Goal: Transaction & Acquisition: Purchase product/service

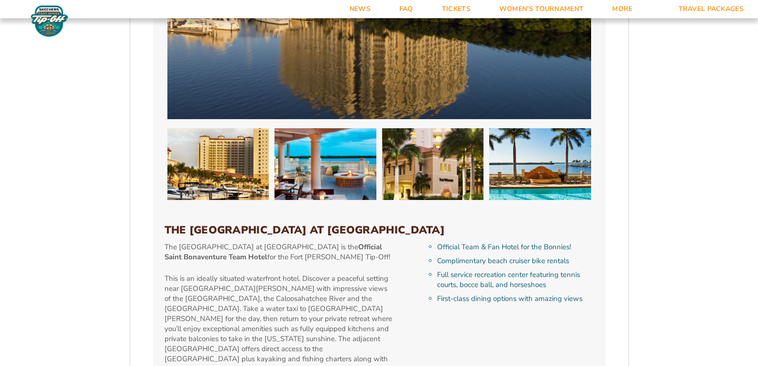
scroll to position [1052, 0]
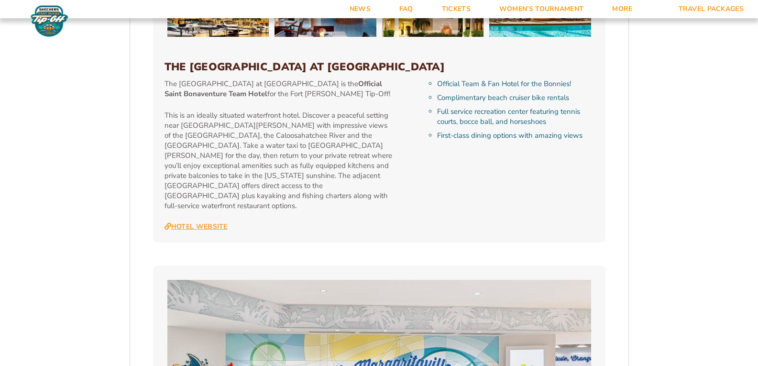
click at [200, 222] on link "Hotel Website" at bounding box center [195, 226] width 63 height 9
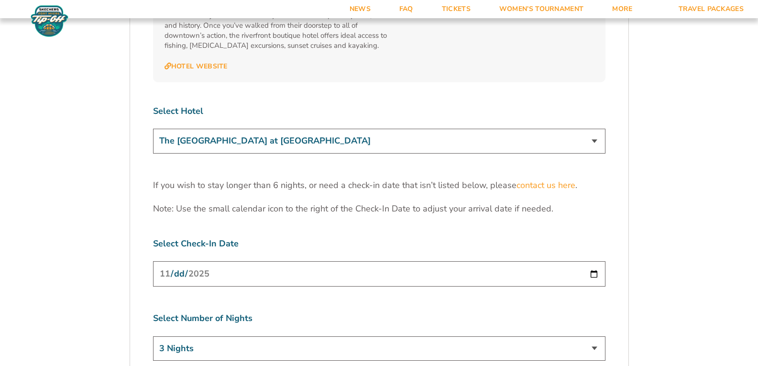
scroll to position [2916, 0]
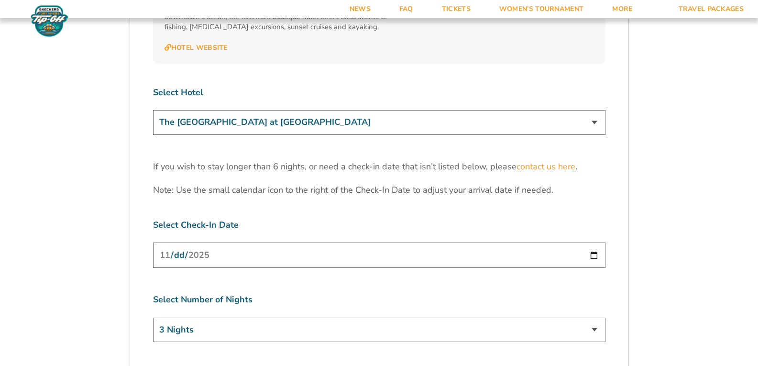
click at [592, 242] on input "[DATE]" at bounding box center [379, 254] width 452 height 25
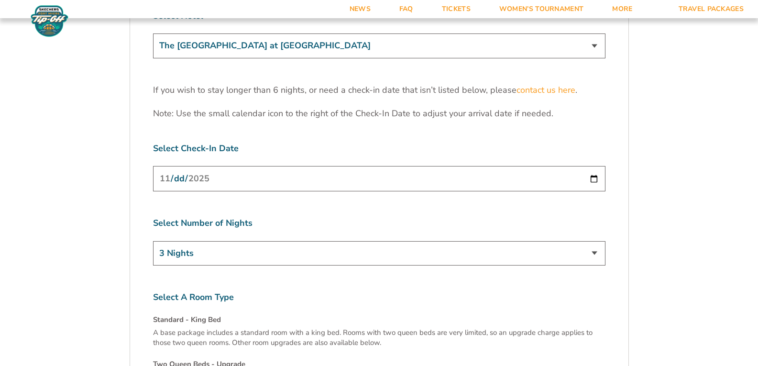
scroll to position [3011, 0]
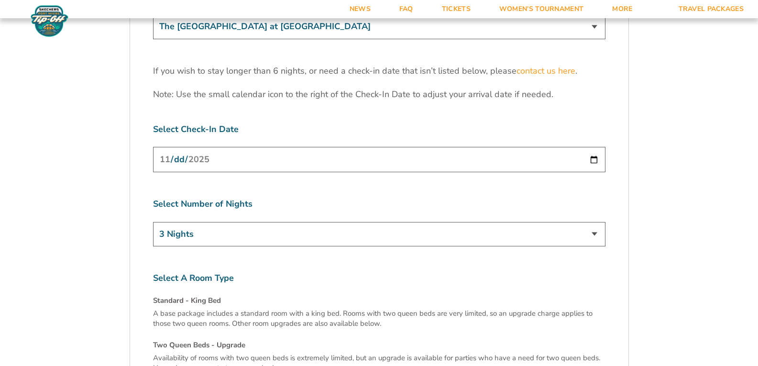
click at [304, 147] on input "[DATE]" at bounding box center [379, 159] width 452 height 25
click at [300, 147] on input "[DATE]" at bounding box center [379, 159] width 452 height 25
click at [590, 147] on input "[DATE]" at bounding box center [379, 159] width 452 height 25
type input "[DATE]"
click at [593, 222] on select "3 Nights 4 Nights 5 Nights 6 Nights" at bounding box center [379, 234] width 452 height 24
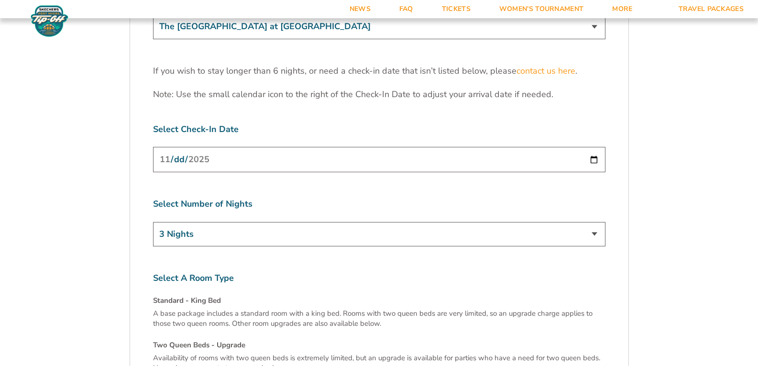
select select "4 Nights"
click at [153, 222] on select "3 Nights 4 Nights 5 Nights 6 Nights" at bounding box center [379, 234] width 452 height 24
click at [593, 147] on input "[DATE]" at bounding box center [379, 159] width 452 height 25
type input "[DATE]"
click at [207, 222] on select "3 Nights 4 Nights 5 Nights 6 Nights" at bounding box center [379, 234] width 452 height 24
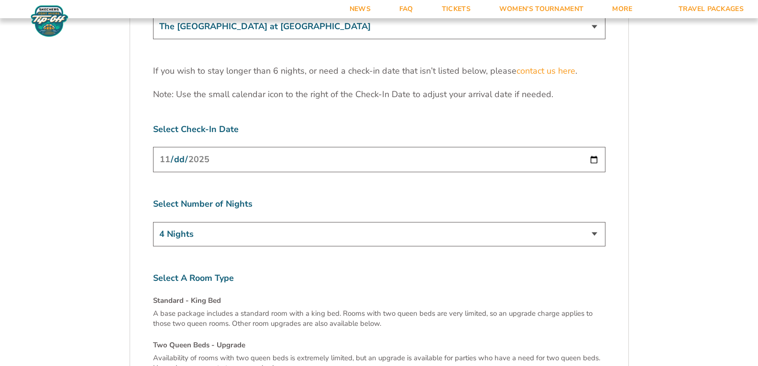
select select "5 Nights"
click at [153, 222] on select "3 Nights 4 Nights 5 Nights 6 Nights" at bounding box center [379, 234] width 452 height 24
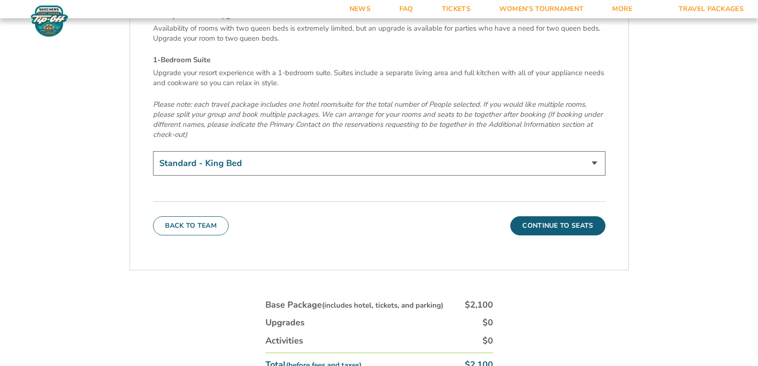
scroll to position [3346, 0]
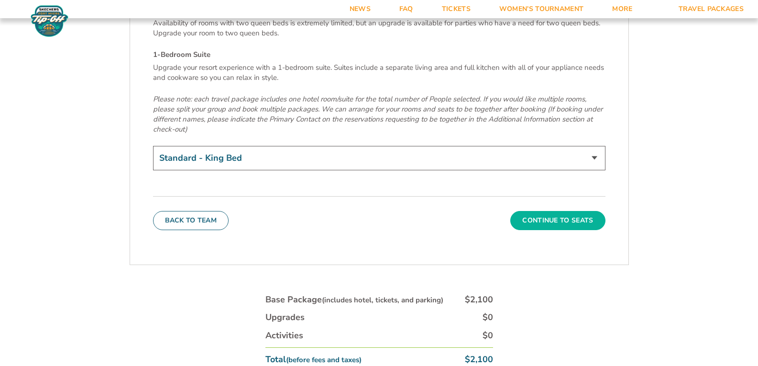
click at [562, 211] on button "Continue To Seats" at bounding box center [557, 220] width 95 height 19
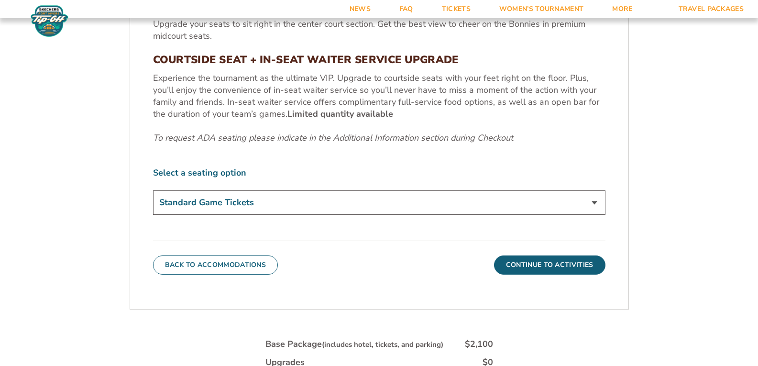
scroll to position [507, 0]
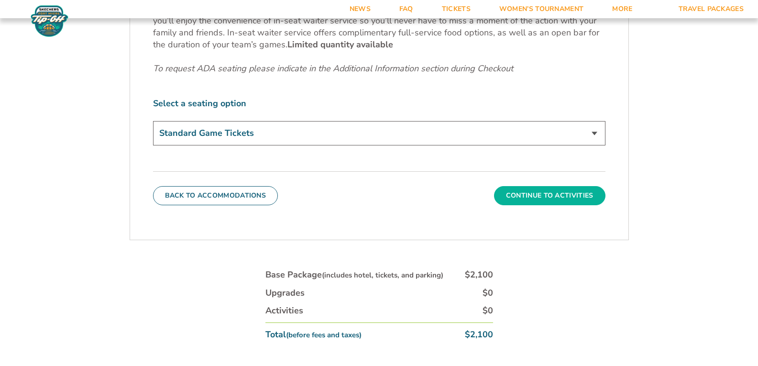
click at [543, 192] on button "Continue To Activities" at bounding box center [549, 195] width 111 height 19
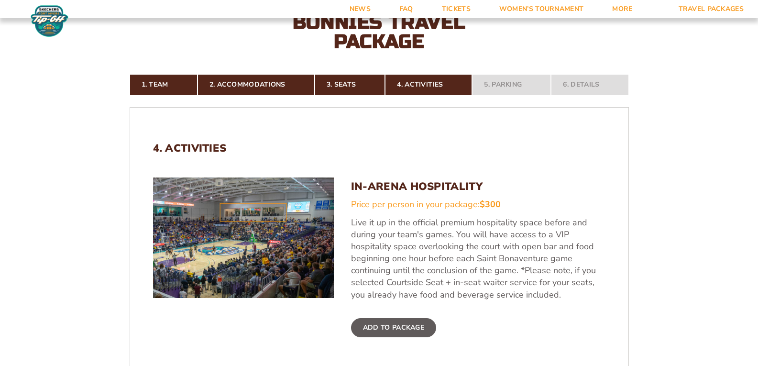
scroll to position [364, 0]
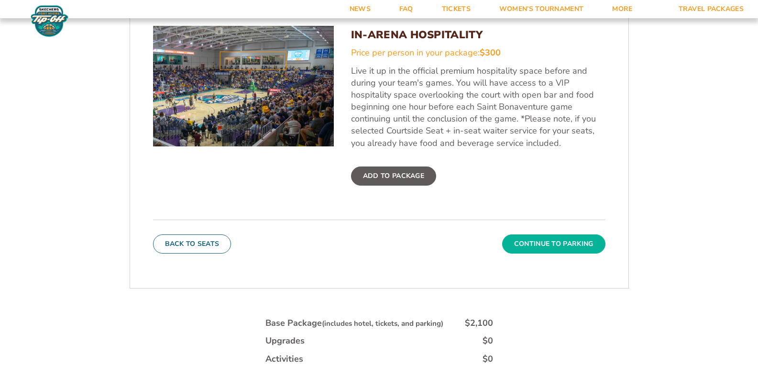
click at [552, 244] on button "Continue To Parking" at bounding box center [553, 243] width 103 height 19
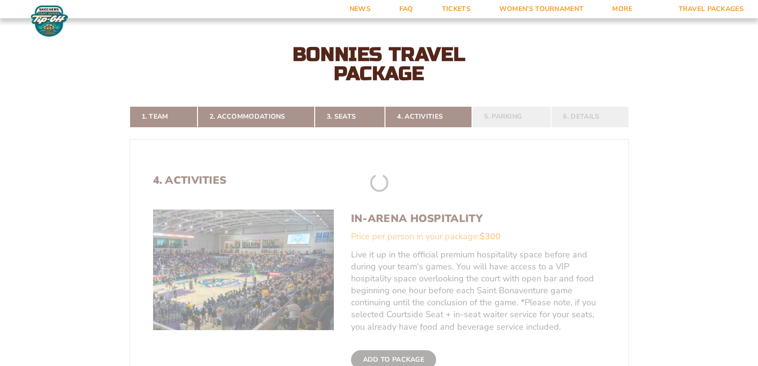
scroll to position [173, 0]
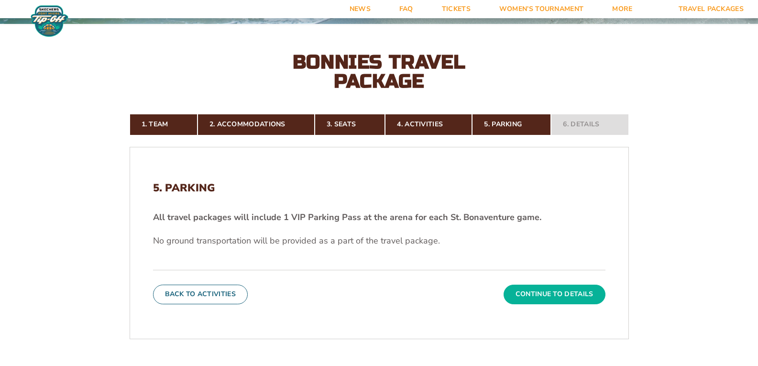
click at [552, 287] on button "Continue To Details" at bounding box center [554, 293] width 102 height 19
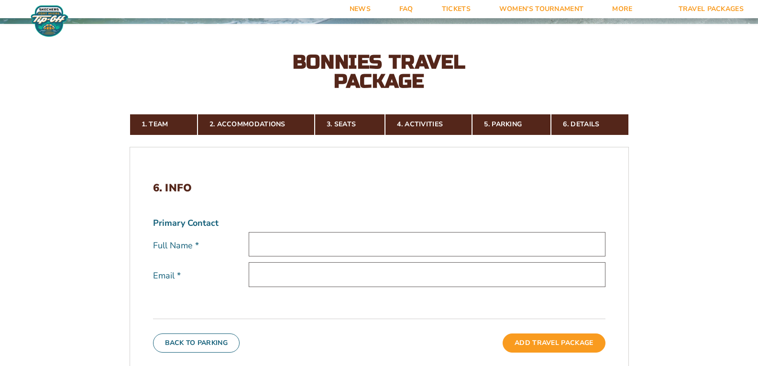
click at [340, 247] on input "text" at bounding box center [427, 244] width 357 height 24
type input "[PERSON_NAME]"
type input "[EMAIL_ADDRESS][DOMAIN_NAME]"
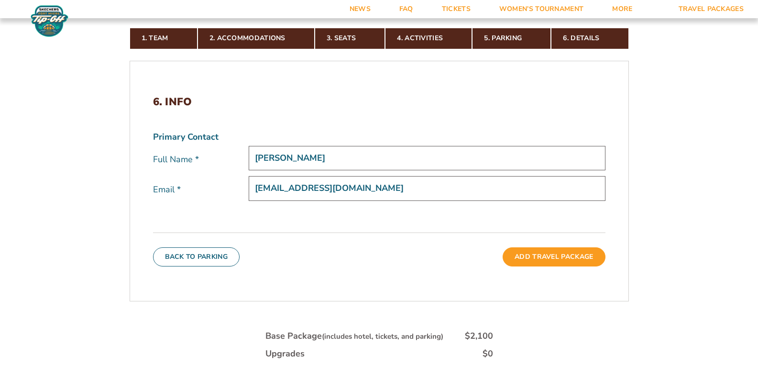
scroll to position [268, 0]
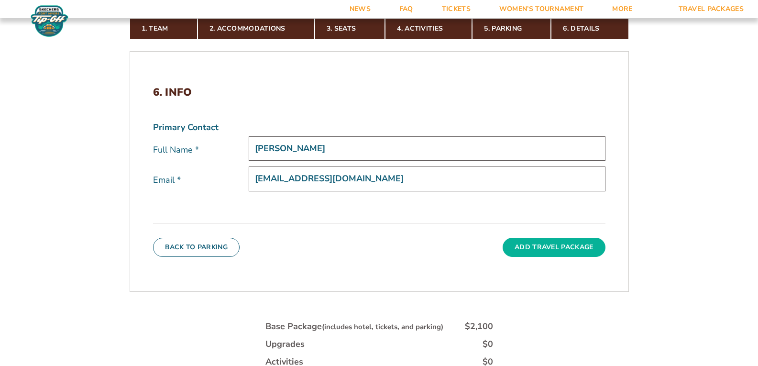
click at [540, 247] on button "Add Travel Package" at bounding box center [553, 247] width 102 height 19
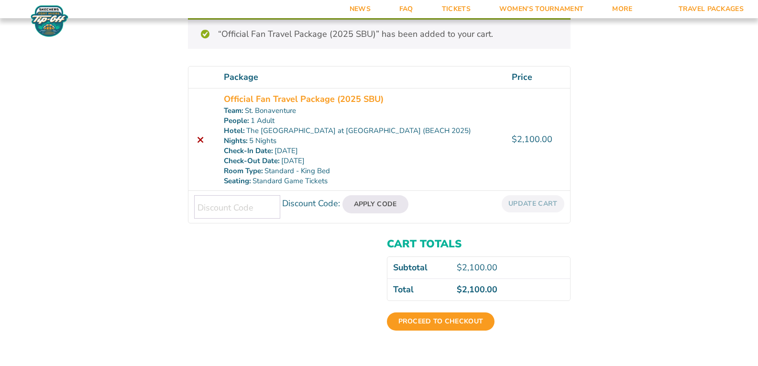
scroll to position [143, 0]
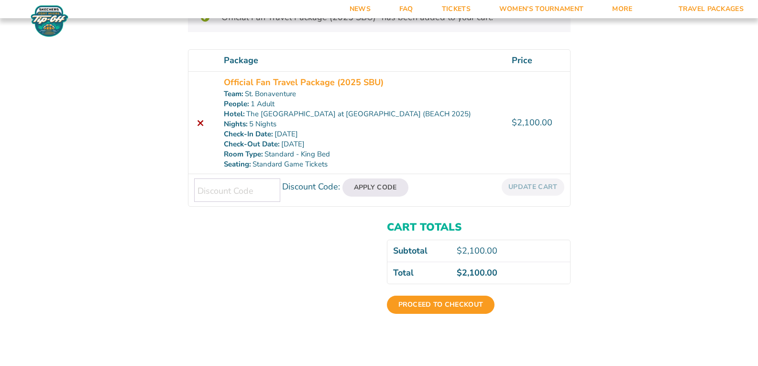
click at [255, 282] on div "Cart totals Subtotal $ 2,100.00 Total $ 2,100.00 Proceed to checkout" at bounding box center [379, 273] width 382 height 111
click at [452, 303] on link "Proceed to checkout" at bounding box center [441, 304] width 108 height 18
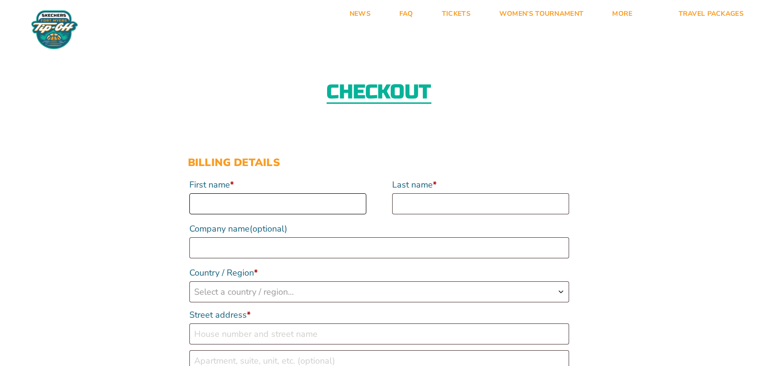
click at [280, 197] on input "First name *" at bounding box center [277, 203] width 177 height 21
type input "Angela"
type input "Nelson"
type input "St. Bonaventure University"
select select "US"
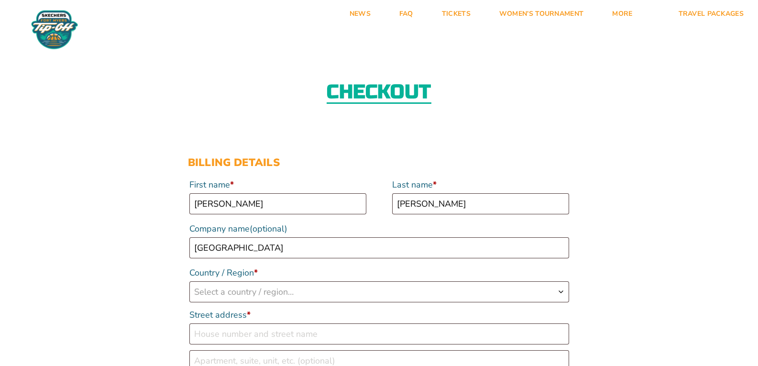
type input "3261 West State Road"
type input "St. Bonaventure"
type input "14778"
type input "17163752308"
type input "[EMAIL_ADDRESS][DOMAIN_NAME]"
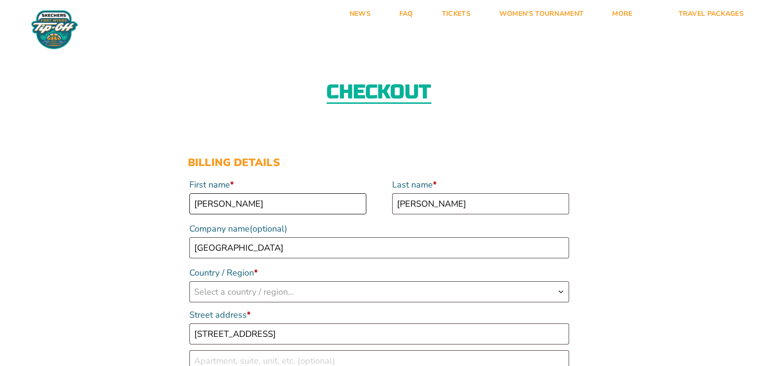
select select "US"
select select "NY"
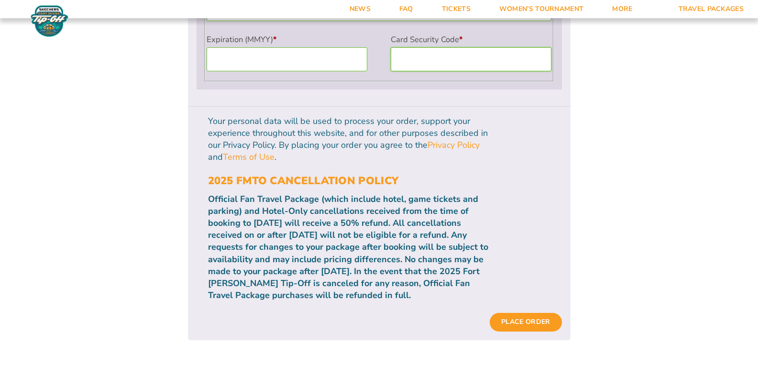
scroll to position [927, 0]
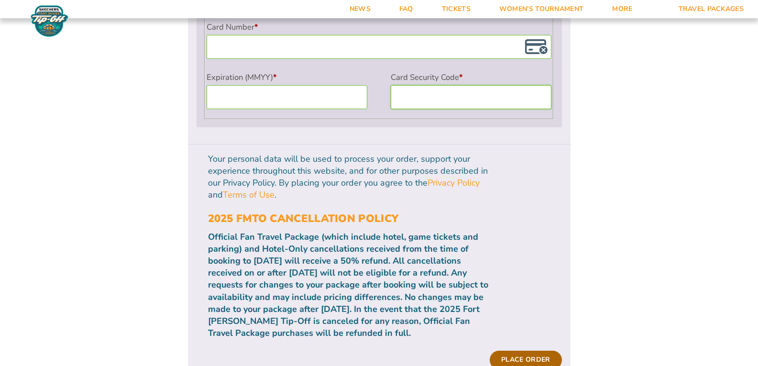
click at [516, 350] on button "Place order" at bounding box center [525, 359] width 72 height 18
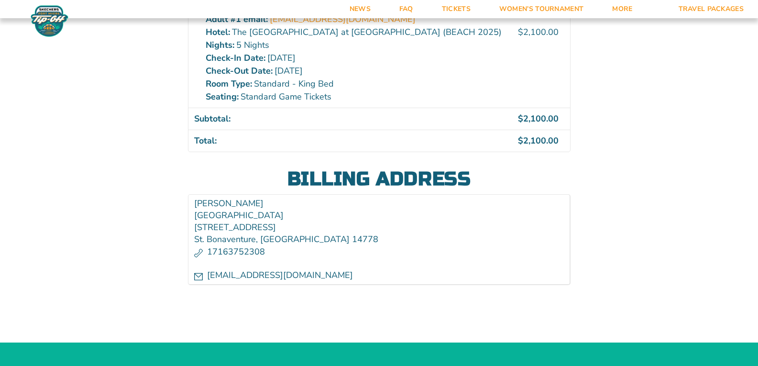
scroll to position [335, 0]
